Goal: Task Accomplishment & Management: Complete application form

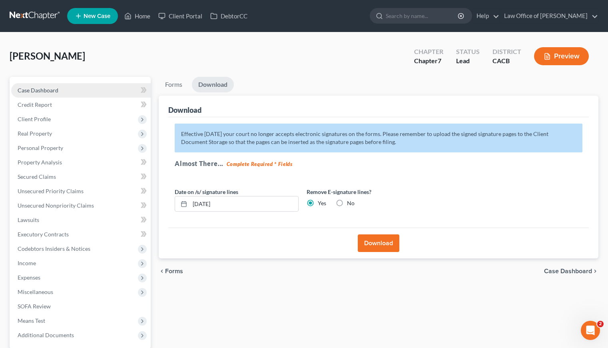
click at [50, 88] on span "Case Dashboard" at bounding box center [38, 90] width 41 height 7
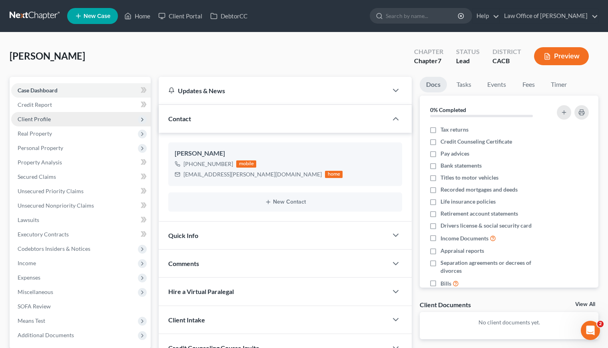
click at [39, 117] on span "Client Profile" at bounding box center [34, 119] width 33 height 7
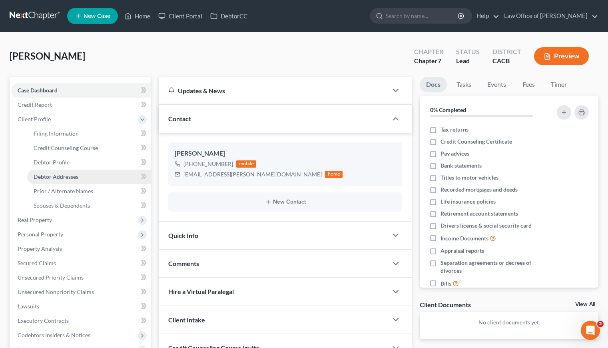
click at [66, 175] on span "Debtor Addresses" at bounding box center [56, 176] width 45 height 7
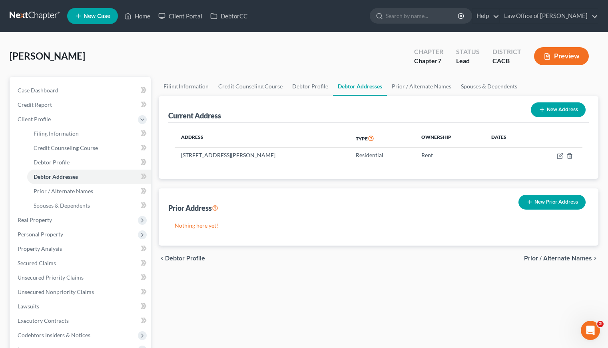
click at [31, 14] on link at bounding box center [35, 16] width 51 height 14
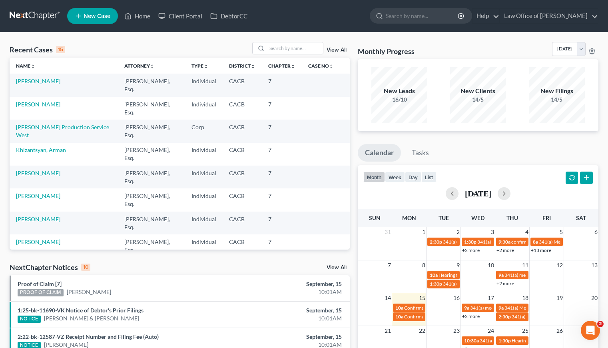
click at [47, 14] on link at bounding box center [35, 16] width 51 height 14
click at [124, 45] on div "Recent Cases 15 View All" at bounding box center [180, 50] width 340 height 16
click at [306, 48] on input "search" at bounding box center [295, 48] width 56 height 12
type input "aryan"
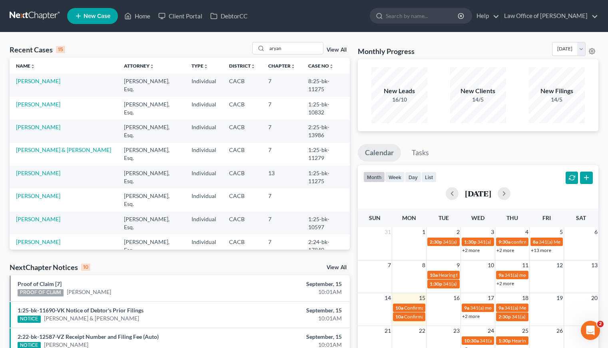
click at [134, 46] on div "Recent Cases 15 aryan View All" at bounding box center [180, 50] width 340 height 16
click at [259, 49] on div "aryan" at bounding box center [287, 48] width 71 height 12
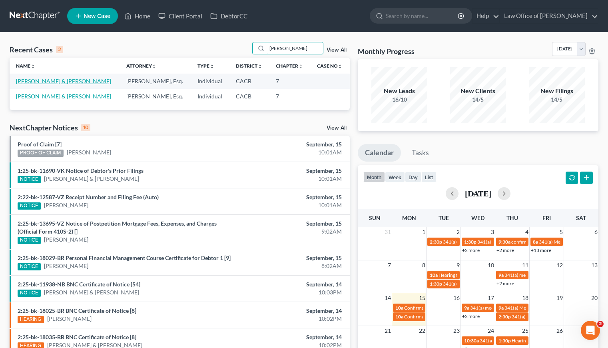
type input "arturo"
click at [37, 83] on link "Cedillo, Arturo & Evangelina" at bounding box center [63, 81] width 95 height 7
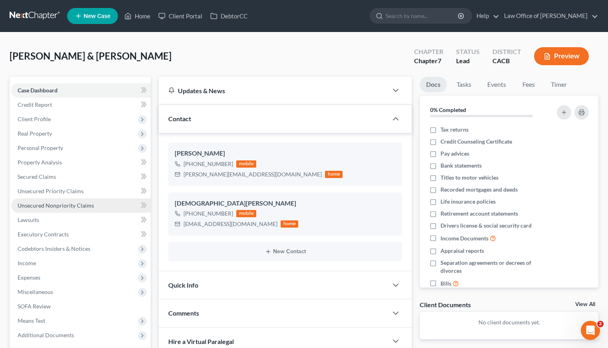
click at [55, 206] on span "Unsecured Nonpriority Claims" at bounding box center [56, 205] width 76 height 7
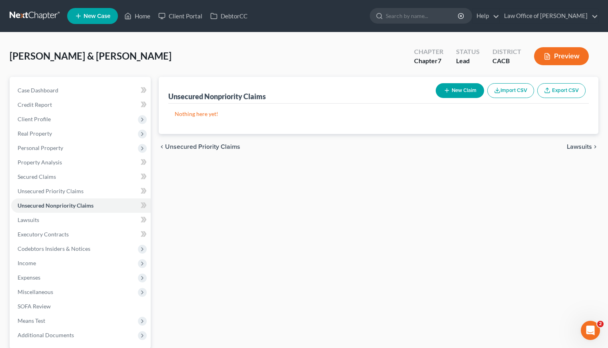
click at [294, 225] on div "Unsecured Nonpriority Claims New Claim Import CSV Export CSV Nothing here yet! …" at bounding box center [379, 236] width 448 height 318
click at [46, 179] on span "Secured Claims" at bounding box center [37, 176] width 38 height 7
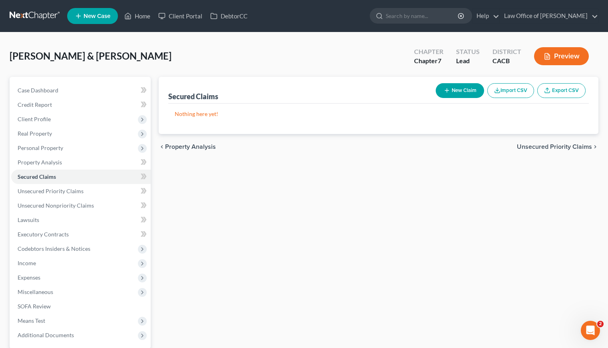
drag, startPoint x: 448, startPoint y: 216, endPoint x: 428, endPoint y: 211, distance: 20.5
click at [447, 215] on div "Secured Claims New Claim Import CSV Export CSV Nothing here yet! Previous 1 Nex…" at bounding box center [379, 236] width 448 height 318
click at [469, 94] on button "New Claim" at bounding box center [460, 90] width 48 height 15
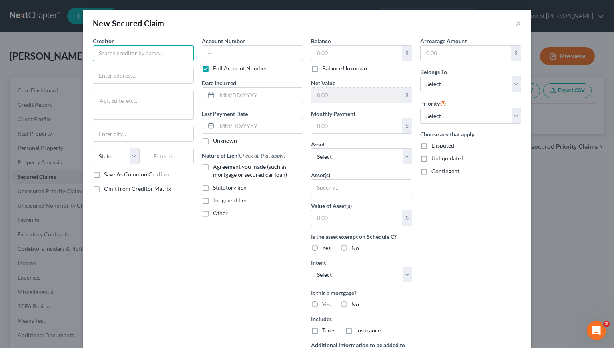
click at [134, 53] on input "text" at bounding box center [143, 53] width 101 height 16
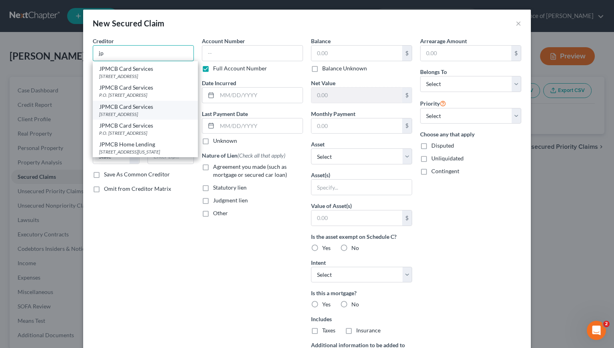
scroll to position [82, 0]
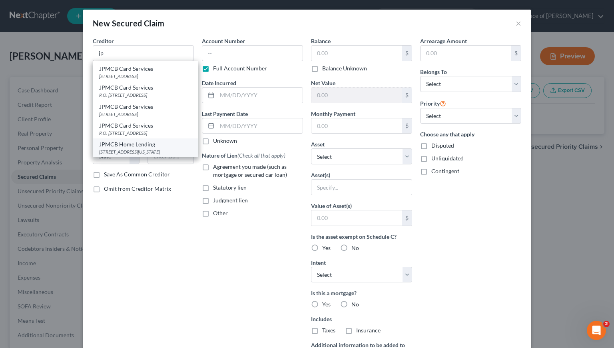
click at [142, 148] on div "700 Kansas Lane, MC: LA4-6945, Monroe, LA 71203" at bounding box center [145, 151] width 92 height 7
type input "JPMCB Home Lending"
type input "700 Kansas Lane, MC: LA4-6945"
type input "Monroe"
select select "19"
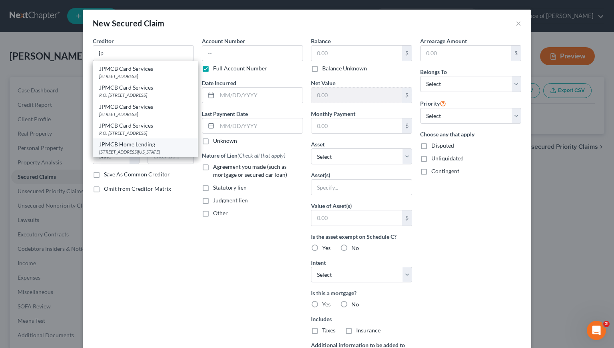
type input "71203"
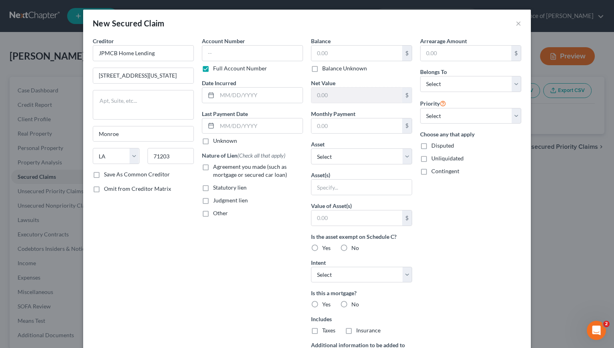
scroll to position [0, 0]
click at [250, 57] on input "text" at bounding box center [252, 53] width 101 height 16
type input "4709"
click at [249, 98] on input "text" at bounding box center [260, 95] width 86 height 15
type input "07/20/2019"
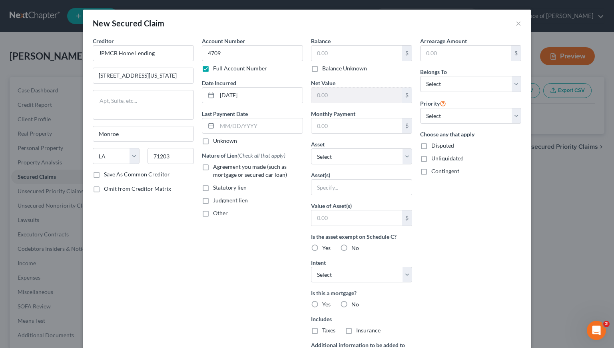
click at [213, 167] on label "Agreement you made (such as mortgage or secured car loan)" at bounding box center [258, 171] width 90 height 16
click at [216, 167] on input "Agreement you made (such as mortgage or secured car loan)" at bounding box center [218, 165] width 5 height 5
checkbox input "true"
click at [382, 52] on input "text" at bounding box center [356, 53] width 91 height 15
type input "190,330"
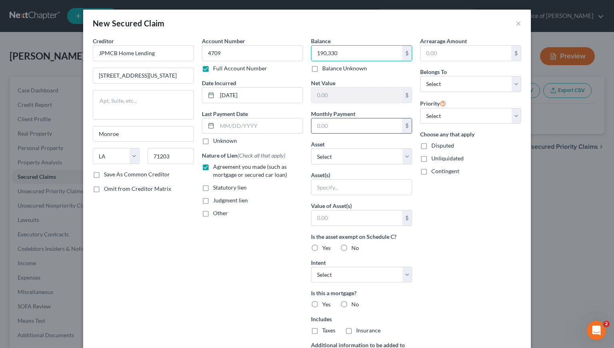
click at [367, 127] on input "text" at bounding box center [356, 125] width 91 height 15
type input "1,146"
click at [345, 156] on select "Select Other Multiple Assets Primerica (Debtor 1) - $1555.2 16928 Glenhope Dr. …" at bounding box center [361, 156] width 101 height 16
select select "3"
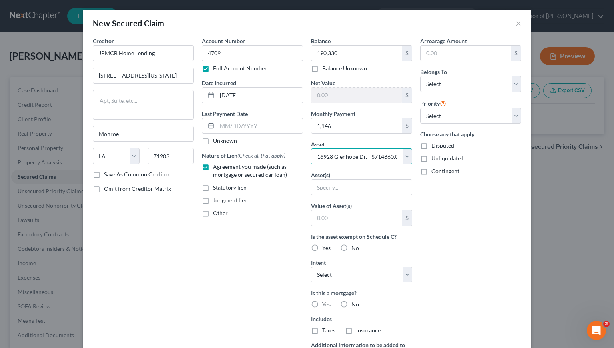
click at [311, 148] on select "Select Other Multiple Assets Primerica (Debtor 1) - $1555.2 16928 Glenhope Dr. …" at bounding box center [361, 156] width 101 height 16
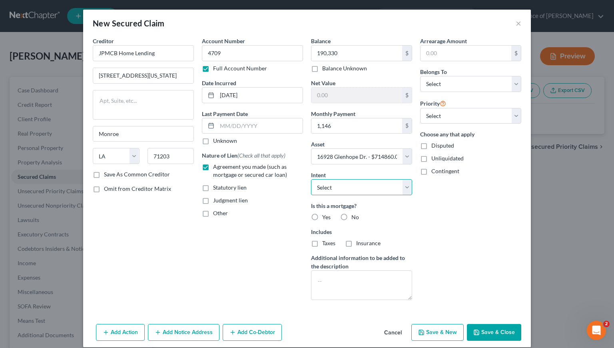
click at [354, 191] on select "Select Surrender Redeem Reaffirm Avoid Other" at bounding box center [361, 187] width 101 height 16
select select "2"
click at [311, 179] on select "Select Surrender Redeem Reaffirm Avoid Other" at bounding box center [361, 187] width 101 height 16
click at [267, 228] on div "Account Number 4709 Full Account Number Date Incurred 07/20/2019 Last Payment D…" at bounding box center [252, 172] width 109 height 270
click at [322, 217] on label "Yes" at bounding box center [326, 217] width 8 height 8
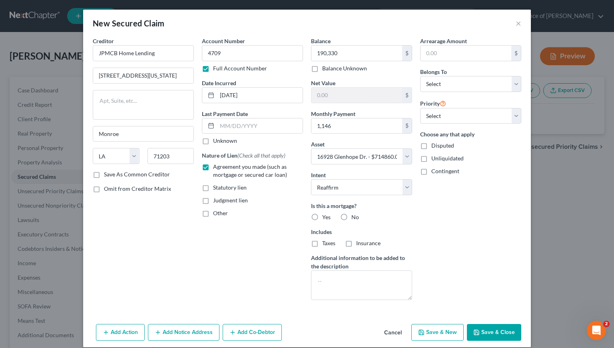
click at [325, 217] on input "Yes" at bounding box center [327, 215] width 5 height 5
radio input "true"
click at [351, 278] on textarea at bounding box center [361, 285] width 101 height 30
click at [471, 230] on div "Arrearage Amount $ Belongs To * Select Debtor 1 Only Debtor 2 Only Debtor 1 And…" at bounding box center [470, 172] width 109 height 270
click at [434, 113] on select "Select 1st 2nd 3rd 4th 5th 6th 7th 8th 9th 10th 11th 12th 13th 14th 15th 16th 1…" at bounding box center [470, 116] width 101 height 16
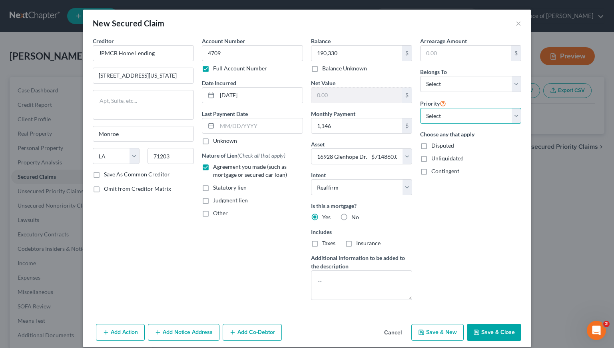
select select "0"
click at [420, 108] on select "Select 1st 2nd 3rd 4th 5th 6th 7th 8th 9th 10th 11th 12th 13th 14th 15th 16th 1…" at bounding box center [470, 116] width 101 height 16
click at [446, 88] on select "Select Debtor 1 Only Debtor 2 Only Debtor 1 And Debtor 2 Only At Least One Of T…" at bounding box center [470, 84] width 101 height 16
select select "2"
click at [420, 76] on select "Select Debtor 1 Only Debtor 2 Only Debtor 1 And Debtor 2 Only At Least One Of T…" at bounding box center [470, 84] width 101 height 16
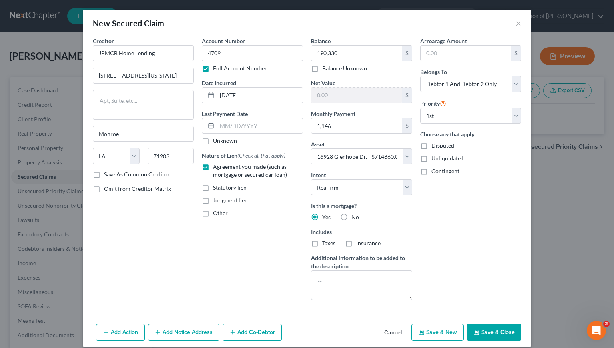
drag, startPoint x: 564, startPoint y: 215, endPoint x: 536, endPoint y: 218, distance: 28.1
click at [563, 216] on div "New Secured Claim × Creditor * JPMCB Home Lending 700 Kansas Lane, MC: LA4-6945…" at bounding box center [307, 174] width 614 height 348
click at [477, 220] on div "Arrearage Amount $ Belongs To * Select Debtor 1 Only Debtor 2 Only Debtor 1 And…" at bounding box center [470, 172] width 109 height 270
click at [483, 335] on button "Save & Close" at bounding box center [494, 332] width 54 height 17
select select
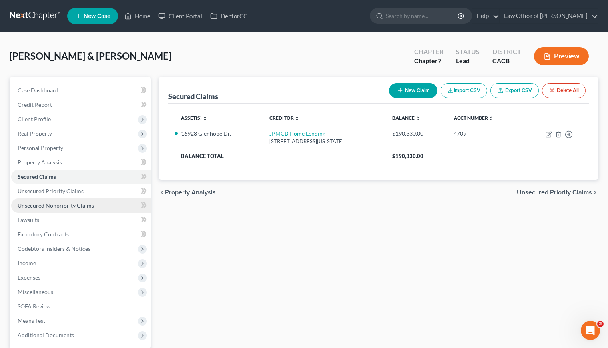
click at [33, 204] on span "Unsecured Nonpriority Claims" at bounding box center [56, 205] width 76 height 7
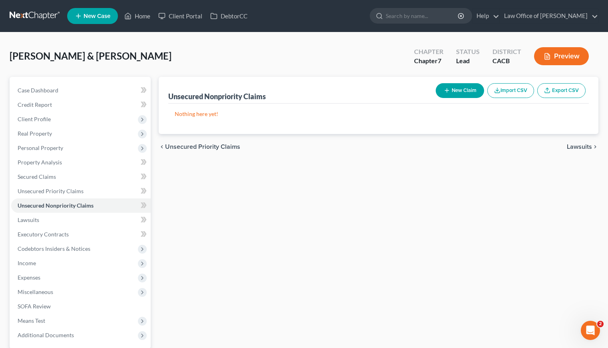
click at [459, 90] on button "New Claim" at bounding box center [460, 90] width 48 height 15
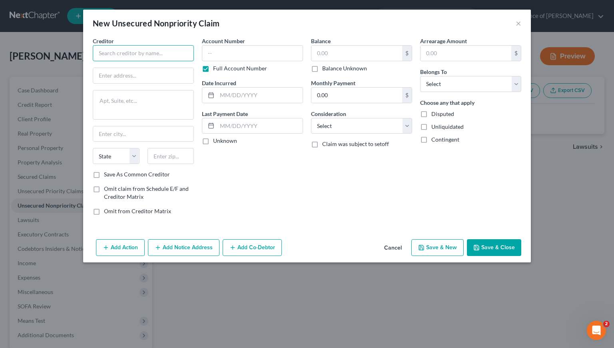
click at [141, 52] on input "text" at bounding box center [143, 53] width 101 height 16
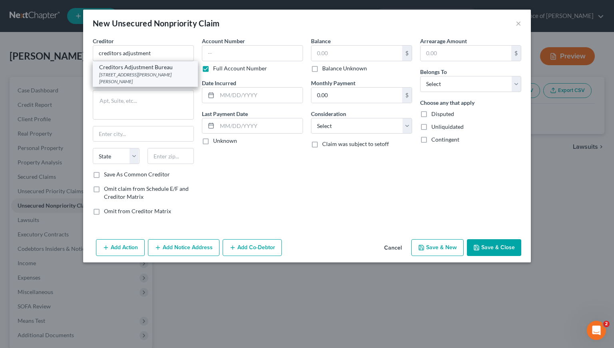
click at [144, 78] on div "4340 Fulton Ave, Third Fl., Sherman Oaks, CA 91423" at bounding box center [145, 78] width 92 height 14
type input "Creditors Adjustment Bureau"
type input "4340 Fulton Ave, Third Fl."
type input "Sherman Oaks"
select select "4"
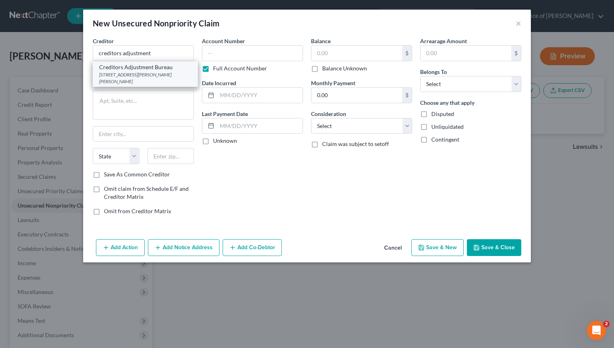
type input "91423"
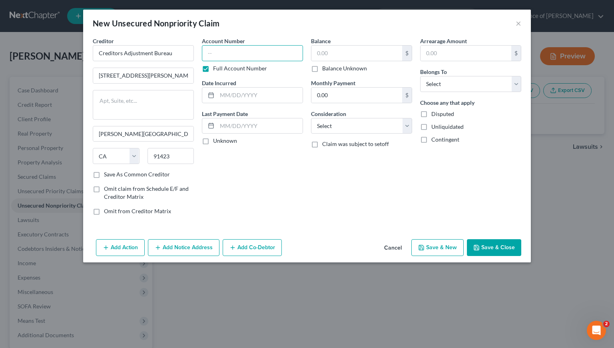
click at [247, 54] on input "text" at bounding box center [252, 53] width 101 height 16
paste input "19GDCV01488"
type input "19GDCV01488"
click at [253, 93] on input "text" at bounding box center [260, 95] width 86 height 15
type input "7/13/2020"
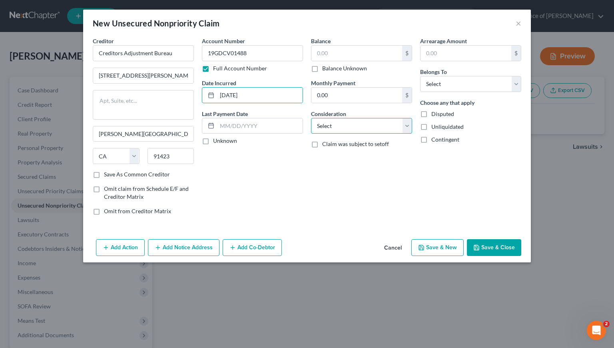
click at [346, 127] on select "Select Cable / Satellite Services Collection Agency Credit Card Debt Debt Couns…" at bounding box center [361, 126] width 101 height 16
select select "1"
click at [311, 118] on select "Select Cable / Satellite Services Collection Agency Credit Card Debt Debt Couns…" at bounding box center [361, 126] width 101 height 16
click at [456, 87] on select "Select Debtor 1 Only Debtor 2 Only Debtor 1 And Debtor 2 Only At Least One Of T…" at bounding box center [470, 84] width 101 height 16
select select "0"
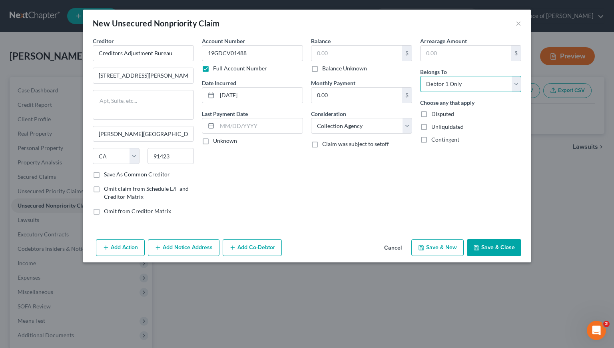
click at [420, 76] on select "Select Debtor 1 Only Debtor 2 Only Debtor 1 And Debtor 2 Only At Least One Of T…" at bounding box center [470, 84] width 101 height 16
click at [309, 197] on div "Balance $ Balance Unknown Balance Undetermined $ Balance Unknown Monthly Paymen…" at bounding box center [361, 129] width 109 height 185
click at [337, 54] on input "text" at bounding box center [356, 53] width 91 height 15
type input "83,885.45"
click at [373, 212] on div "Balance 83,885.45 $ Balance Unknown Balance Undetermined 83,885.45 $ Balance Un…" at bounding box center [361, 129] width 109 height 185
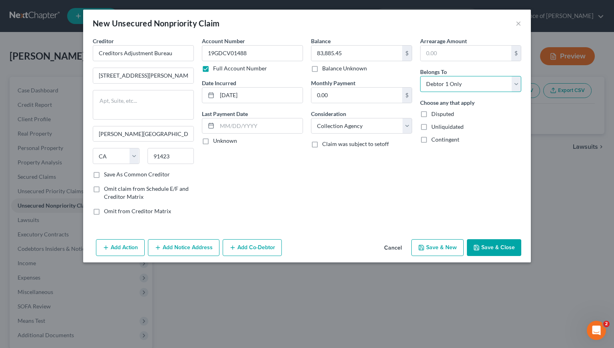
click at [462, 88] on select "Select Debtor 1 Only Debtor 2 Only Debtor 1 And Debtor 2 Only At Least One Of T…" at bounding box center [470, 84] width 101 height 16
select select "3"
click at [420, 76] on select "Select Debtor 1 Only Debtor 2 Only Debtor 1 And Debtor 2 Only At Least One Of T…" at bounding box center [470, 84] width 101 height 16
click at [251, 249] on button "Add Co-Debtor" at bounding box center [252, 247] width 59 height 17
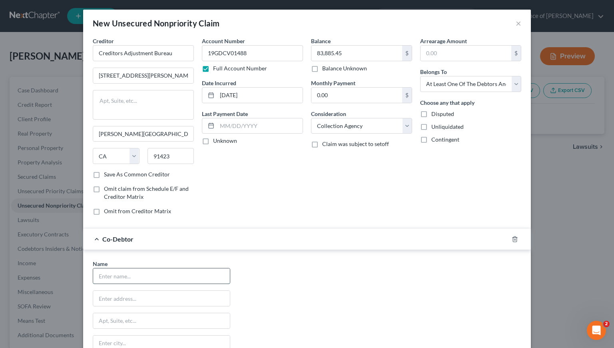
click at [130, 278] on input "text" at bounding box center [161, 275] width 137 height 15
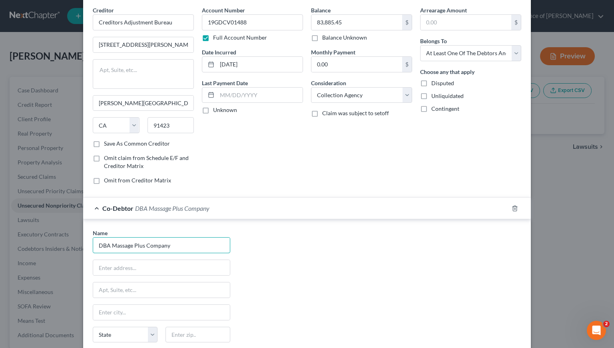
scroll to position [111, 0]
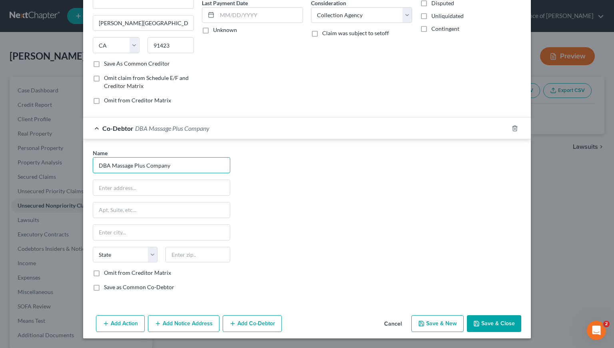
type input "DBA Massage Plus Company"
click at [104, 289] on label "Save as Common Co-Debtor" at bounding box center [139, 287] width 70 height 8
click at [107, 288] on input "Save as Common Co-Debtor" at bounding box center [109, 285] width 5 height 5
checkbox input "true"
click at [503, 327] on button "Save & Close" at bounding box center [494, 323] width 54 height 17
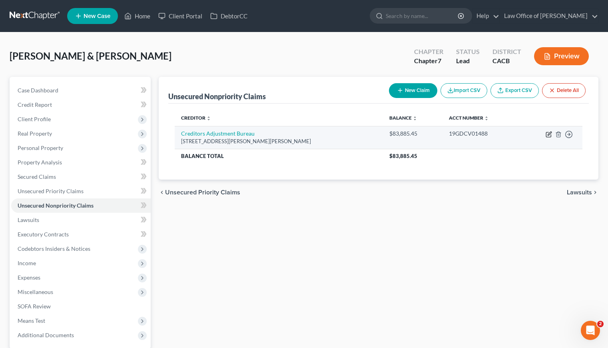
click at [550, 135] on icon "button" at bounding box center [549, 134] width 6 height 6
select select "4"
select select "1"
select select "3"
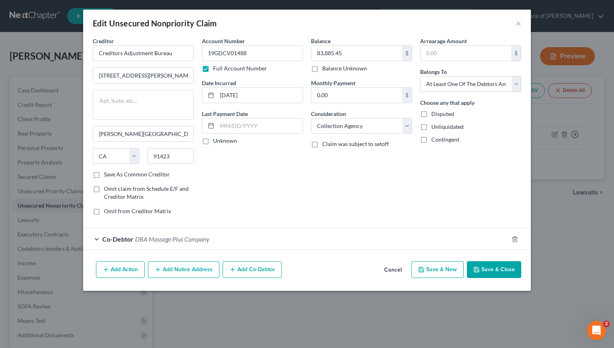
click at [244, 273] on button "Add Co-Debtor" at bounding box center [252, 269] width 59 height 17
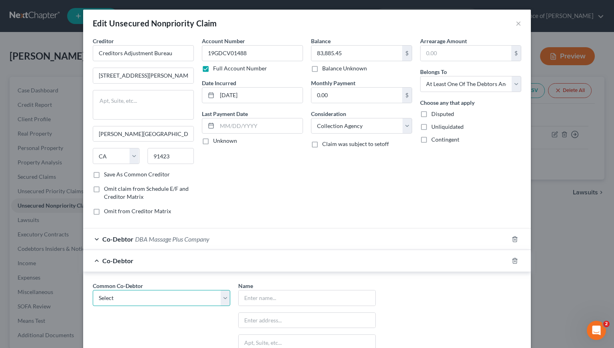
click at [149, 298] on select "Select DBA Massage Plus Company" at bounding box center [162, 298] width 138 height 16
click at [273, 299] on input "text" at bounding box center [307, 297] width 137 height 15
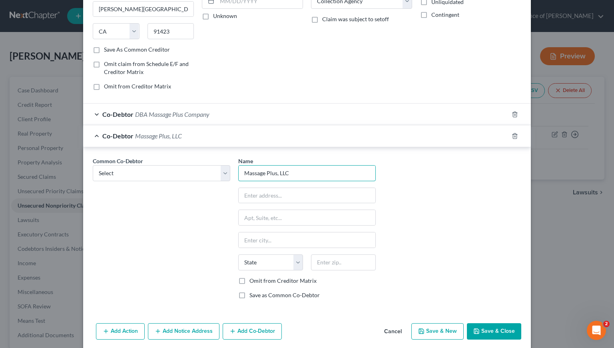
scroll to position [139, 0]
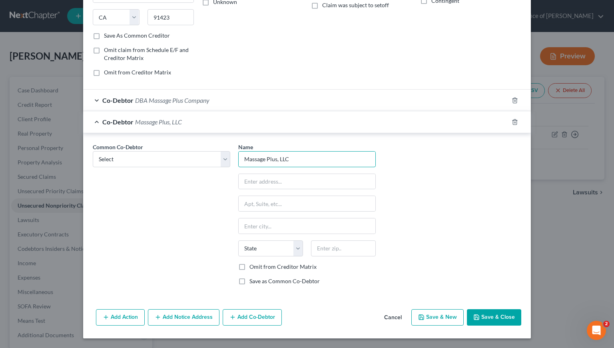
type input "Massage Plus, LLC"
click at [250, 280] on label "Save as Common Co-Debtor" at bounding box center [285, 281] width 70 height 8
click at [253, 280] on input "Save as Common Co-Debtor" at bounding box center [255, 279] width 5 height 5
checkbox input "true"
click at [481, 307] on div "Add Action Add Notice Address Add Co-Debtor Cancel Save & New Save & Close" at bounding box center [307, 319] width 448 height 26
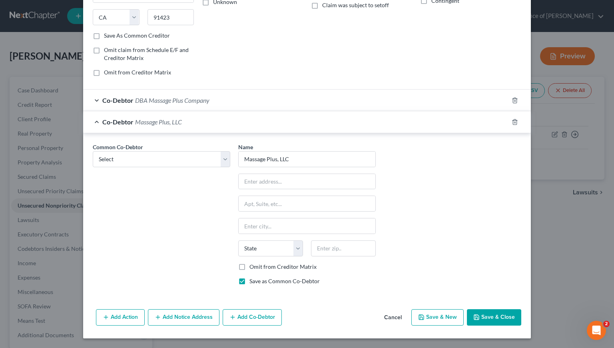
click at [485, 314] on button "Save & Close" at bounding box center [494, 317] width 54 height 17
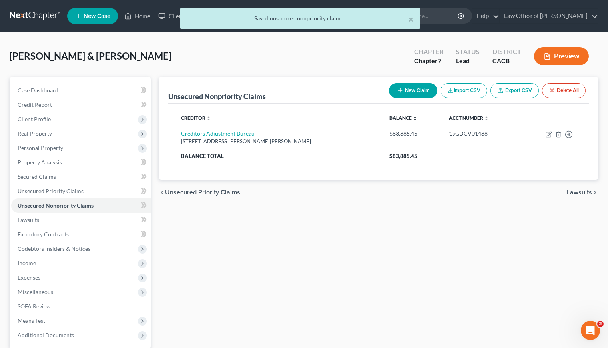
click at [326, 209] on div "Unsecured Nonpriority Claims New Claim Import CSV Export CSV Delete All Credito…" at bounding box center [379, 236] width 448 height 318
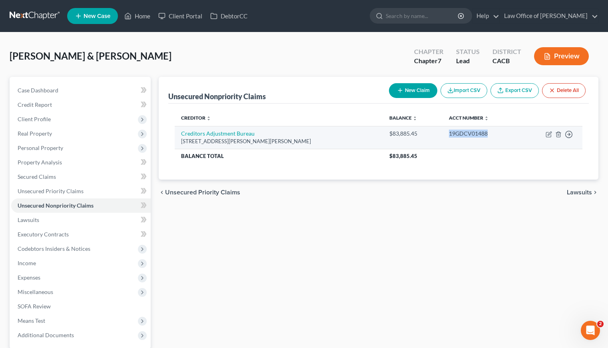
drag, startPoint x: 483, startPoint y: 134, endPoint x: 443, endPoint y: 137, distance: 40.1
click at [443, 137] on td "19GDCV01488" at bounding box center [481, 137] width 77 height 23
copy div "19GDCV01488"
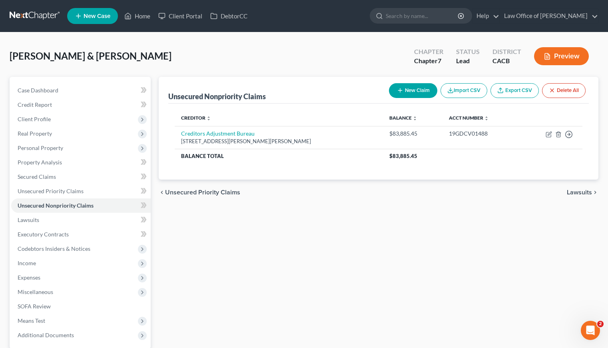
drag, startPoint x: 255, startPoint y: 282, endPoint x: 222, endPoint y: 271, distance: 34.6
click at [255, 282] on div "Unsecured Nonpriority Claims New Claim Import CSV Export CSV Delete All Credito…" at bounding box center [379, 236] width 448 height 318
click at [26, 216] on span "Lawsuits" at bounding box center [29, 219] width 22 height 7
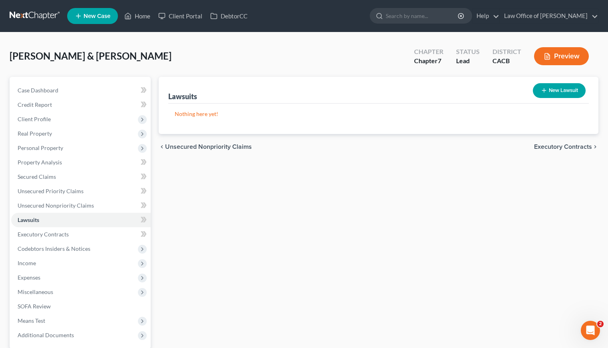
click at [554, 96] on button "New Lawsuit" at bounding box center [559, 90] width 53 height 15
select select "0"
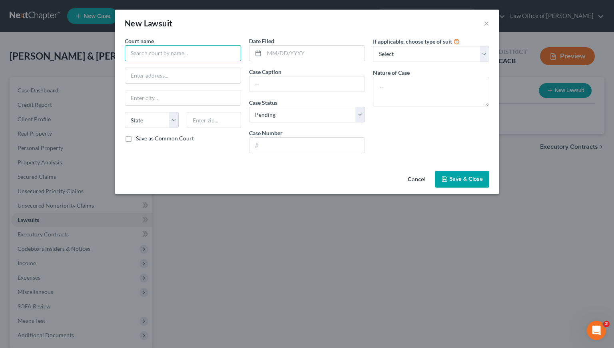
click at [176, 54] on input "text" at bounding box center [183, 53] width 116 height 16
click at [310, 52] on input "text" at bounding box center [314, 53] width 101 height 15
paste input "19GDCV01488"
type input "19GDCV01488"
drag, startPoint x: 310, startPoint y: 52, endPoint x: 266, endPoint y: 56, distance: 44.2
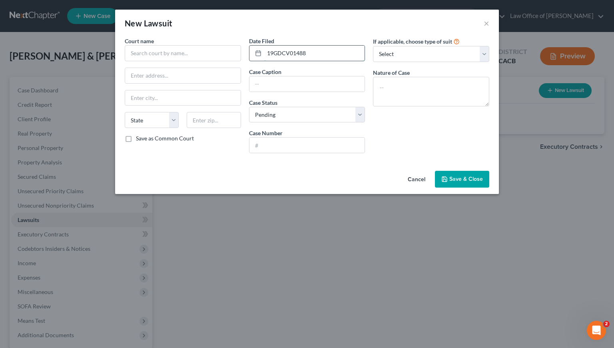
click at [267, 53] on input "19GDCV01488" at bounding box center [314, 53] width 101 height 15
click at [278, 148] on input "text" at bounding box center [308, 145] width 116 height 15
paste input "19GDCV01488"
type input "19GDCV01488"
click at [282, 84] on input "text" at bounding box center [308, 83] width 116 height 15
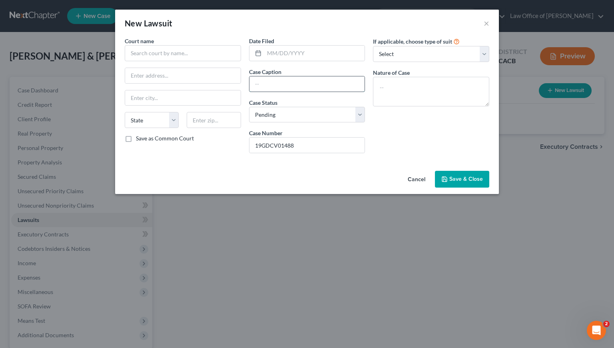
click at [282, 84] on input "text" at bounding box center [308, 83] width 116 height 15
paste input "CREDITORS ADJUSTMENT BUREAU, INC. VS ARTURO PEREZ CEDILLO"
type input "CREDITORS ADJUSTMENT BUREAU, INC. VS ARTURO PEREZ CEDILLO"
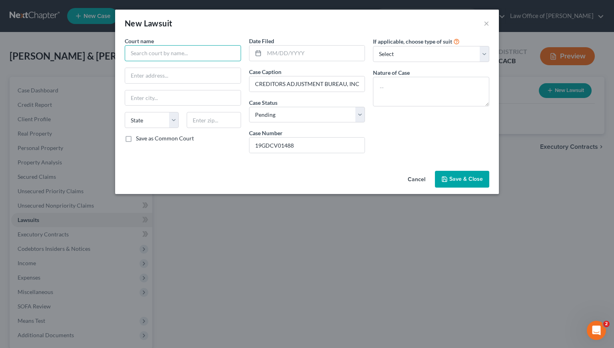
click at [172, 53] on input "text" at bounding box center [183, 53] width 116 height 16
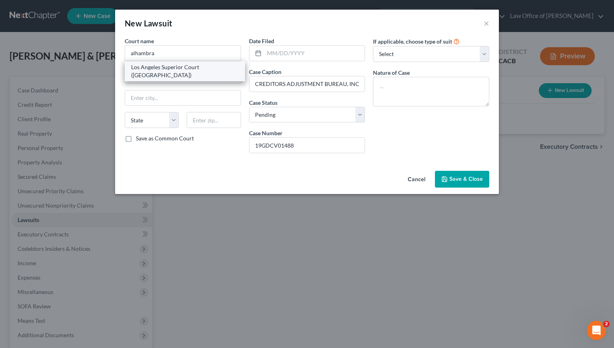
click at [158, 66] on div "Los Angeles Superior Court (Alhambra)" at bounding box center [185, 71] width 108 height 16
type input "Los Angeles Superior Court (Alhambra)"
type input "150 W. Commonwealth Ave."
type input "Alhambra"
select select "4"
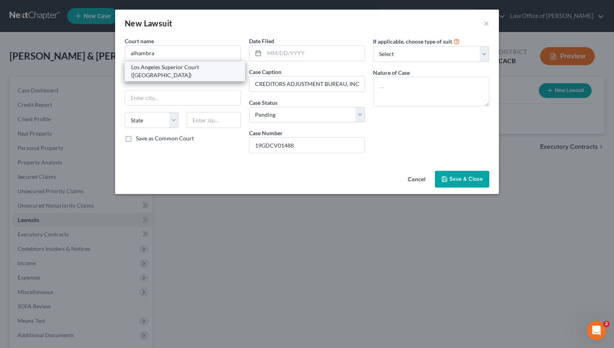
type input "91801"
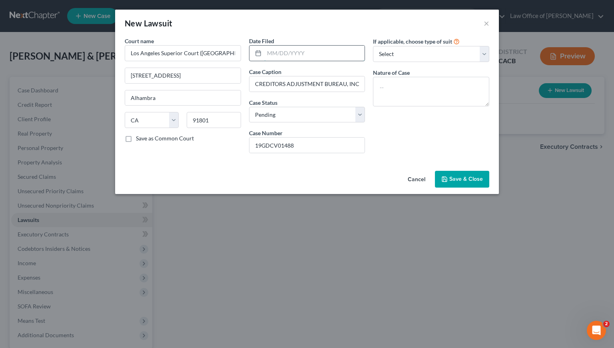
click at [290, 50] on input "text" at bounding box center [314, 53] width 101 height 15
type input "07/13/2020"
click at [323, 115] on select "Select Pending On Appeal Concluded" at bounding box center [307, 115] width 116 height 16
click at [457, 170] on div "Cancel Save & Close" at bounding box center [307, 181] width 384 height 26
click at [462, 178] on span "Save & Close" at bounding box center [466, 179] width 34 height 7
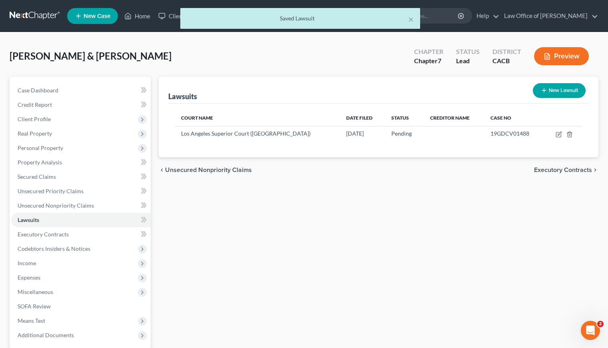
click at [368, 182] on div "chevron_left Unsecured Nonpriority Claims Executory Contracts chevron_right" at bounding box center [379, 170] width 440 height 26
click at [61, 204] on span "Unsecured Nonpriority Claims" at bounding box center [56, 205] width 76 height 7
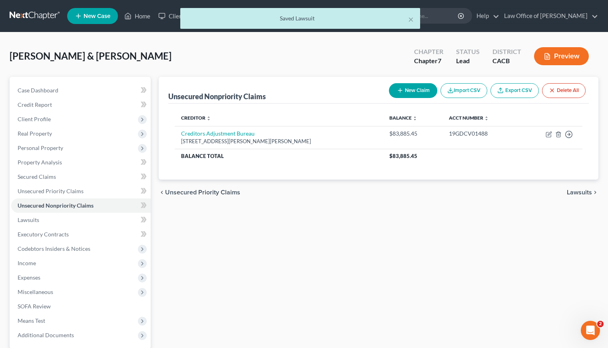
drag, startPoint x: 475, startPoint y: 199, endPoint x: 499, endPoint y: 186, distance: 26.3
click at [479, 196] on div "chevron_left Unsecured Priority Claims Lawsuits chevron_right" at bounding box center [379, 193] width 440 height 26
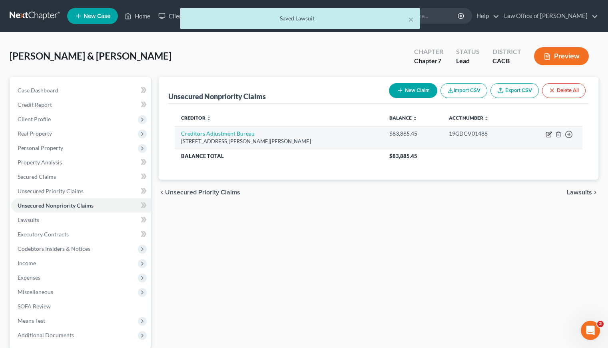
click at [547, 134] on icon "button" at bounding box center [549, 134] width 6 height 6
select select "4"
select select "1"
select select "3"
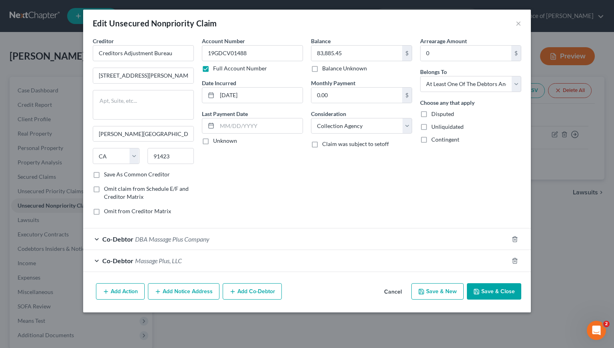
click at [190, 285] on button "Add Notice Address" at bounding box center [184, 291] width 72 height 17
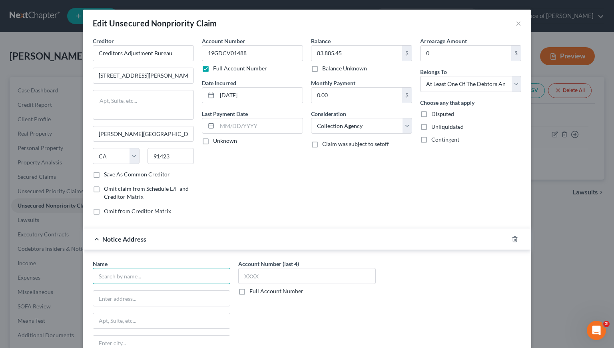
click at [182, 278] on input "text" at bounding box center [162, 276] width 138 height 16
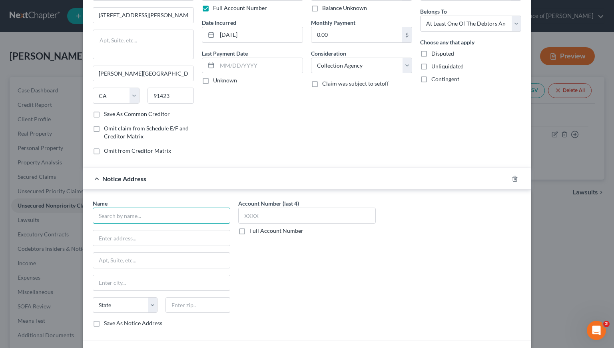
scroll to position [81, 0]
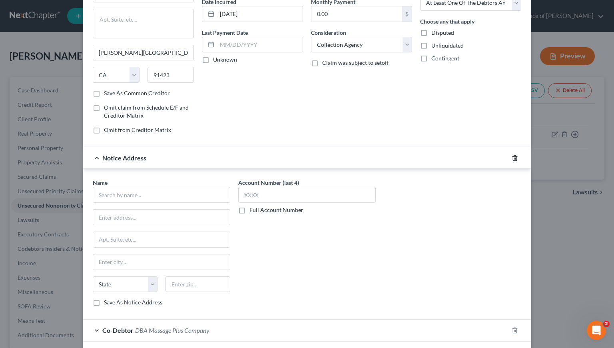
click at [515, 158] on line "button" at bounding box center [515, 159] width 0 height 2
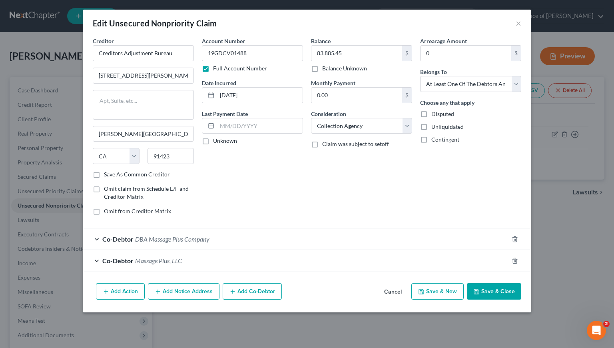
scroll to position [0, 0]
click at [216, 262] on div "Co-Debtor Massage Plus, LLC" at bounding box center [295, 260] width 425 height 21
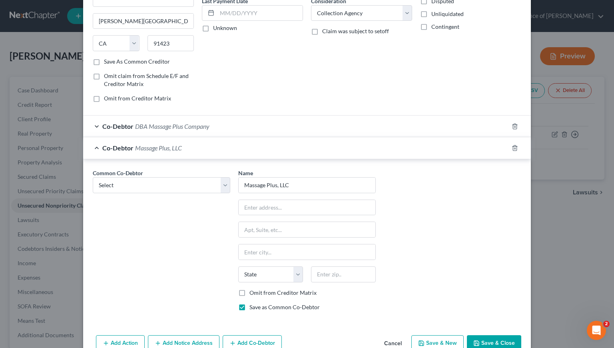
scroll to position [139, 0]
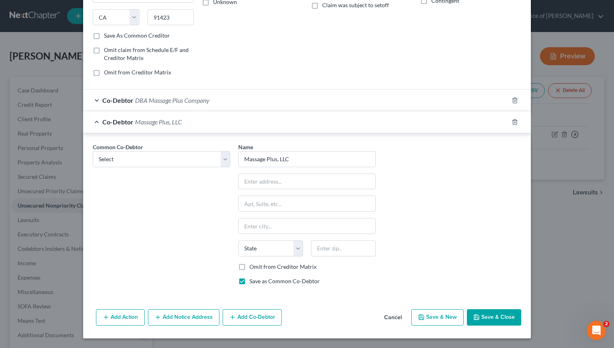
click at [251, 90] on div "Co-Debtor DBA Massage Plus Company" at bounding box center [295, 100] width 425 height 21
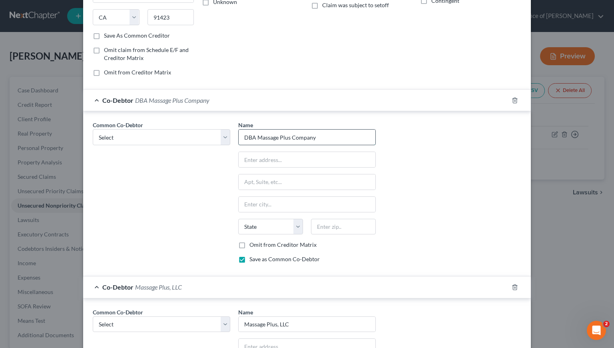
click at [243, 138] on input "DBA Massage Plus Company" at bounding box center [307, 137] width 137 height 15
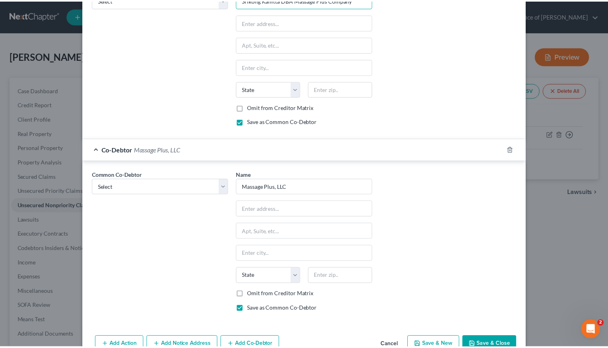
scroll to position [304, 0]
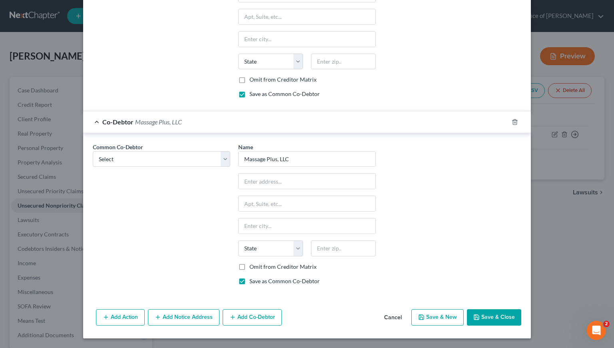
type input "Srikong Kanitta DBA Massage Plus Company"
click at [495, 314] on button "Save & Close" at bounding box center [494, 317] width 54 height 17
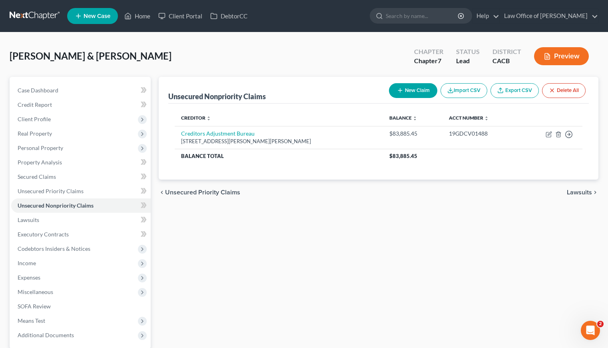
click at [166, 315] on div "Unsecured Nonpriority Claims New Claim Import CSV Export CSV Delete All Credito…" at bounding box center [379, 236] width 448 height 318
click at [185, 50] on div "Cedillo, Arturo & Evangelina Upgraded Chapter Chapter 7 Status Lead District CA…" at bounding box center [304, 59] width 589 height 35
click at [39, 18] on link at bounding box center [35, 16] width 51 height 14
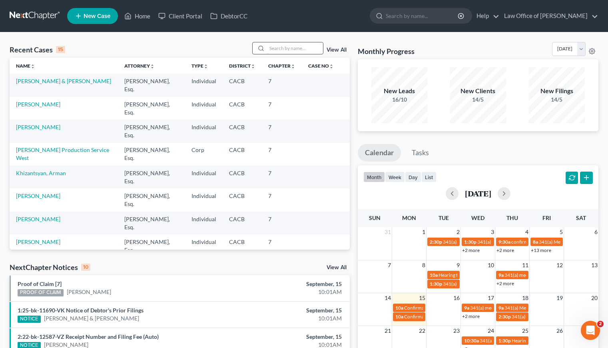
click at [295, 47] on input "search" at bounding box center [295, 48] width 56 height 12
type input "anet"
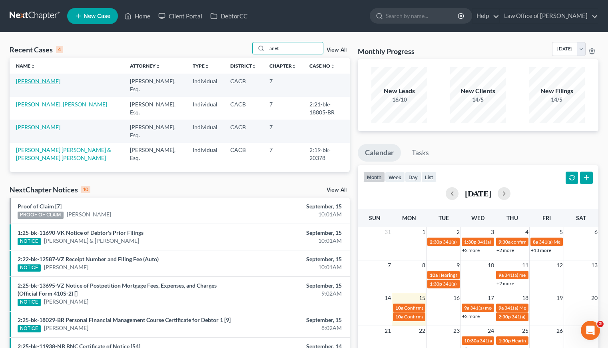
click at [38, 80] on link "[PERSON_NAME]" at bounding box center [38, 81] width 44 height 7
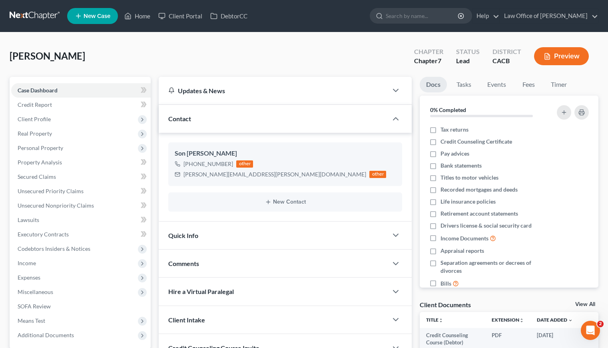
click at [215, 57] on div "Tahmasbi, Anet Upgraded Chapter Chapter 7 Status Lead District CACB Preview" at bounding box center [304, 59] width 589 height 35
click at [187, 53] on div "Tahmasbi, Anet Upgraded Chapter Chapter 7 Status Lead District CACB Preview" at bounding box center [304, 59] width 589 height 35
click at [64, 204] on span "Unsecured Nonpriority Claims" at bounding box center [56, 205] width 76 height 7
